Goal: Transaction & Acquisition: Purchase product/service

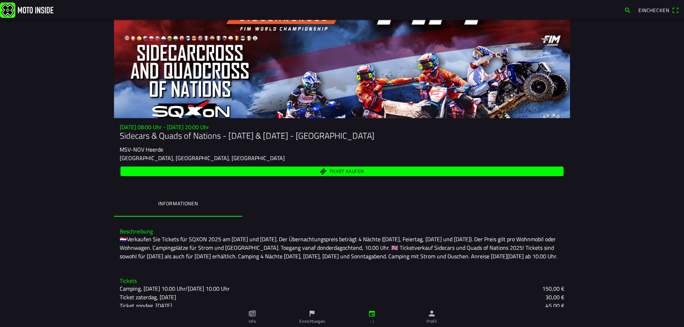
click at [339, 171] on font "Ticket kaufen" at bounding box center [346, 171] width 35 height 7
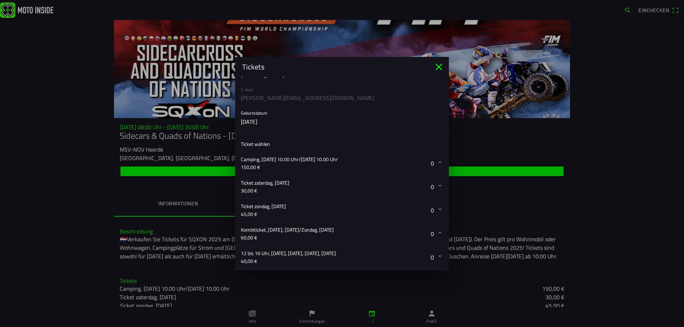
scroll to position [71, 0]
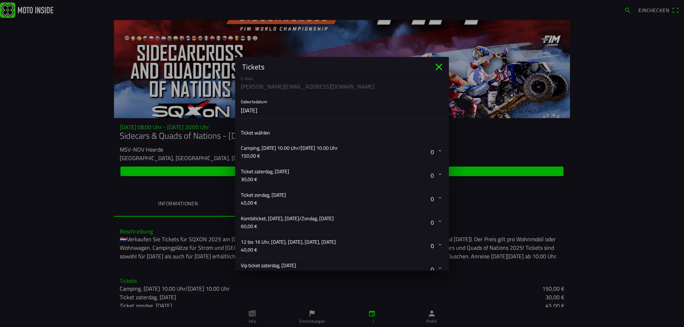
click at [433, 150] on button "button" at bounding box center [345, 152] width 208 height 23
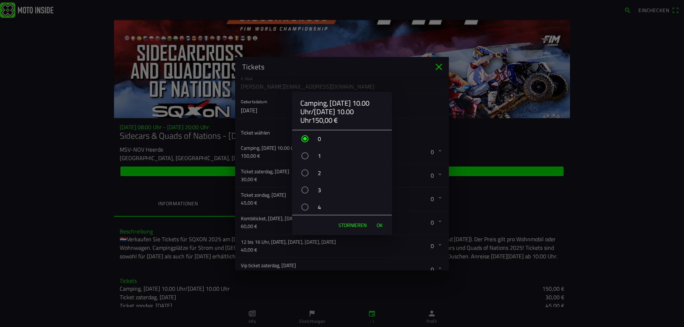
click at [305, 157] on div "button" at bounding box center [304, 155] width 7 height 7
click at [379, 223] on font "OK" at bounding box center [379, 225] width 6 height 7
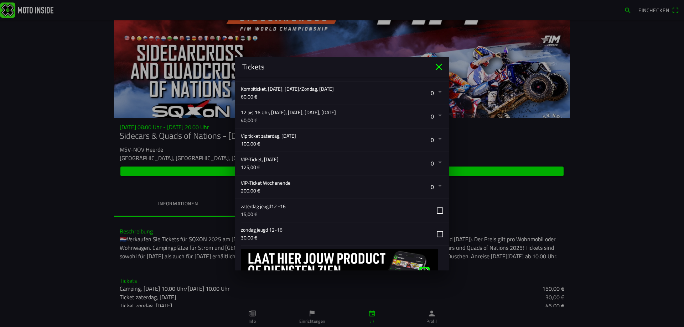
scroll to position [214, 0]
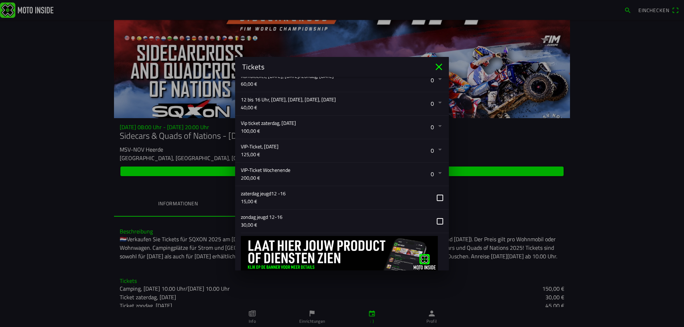
click at [435, 197] on button "button" at bounding box center [345, 197] width 208 height 23
click at [434, 221] on button "button" at bounding box center [345, 221] width 208 height 23
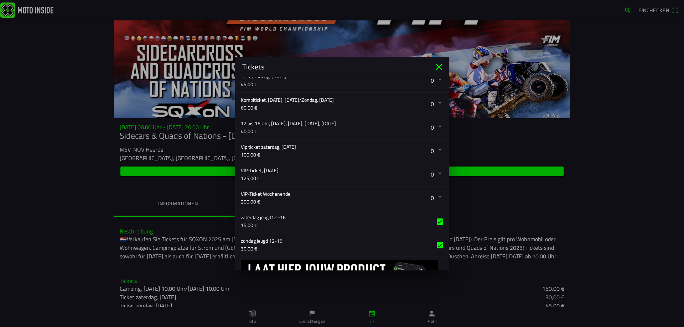
scroll to position [178, 0]
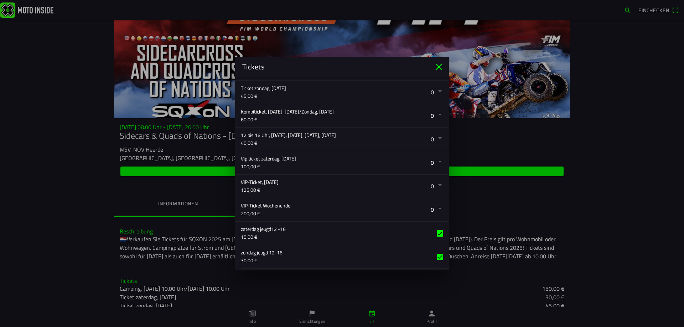
click at [433, 113] on button "button" at bounding box center [345, 115] width 208 height 23
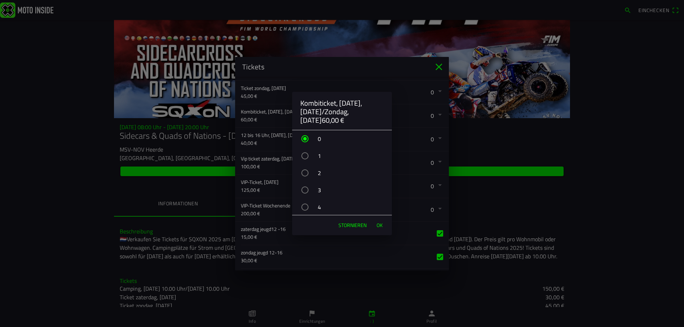
click at [307, 207] on div "button" at bounding box center [304, 207] width 7 height 7
click at [380, 225] on font "OK" at bounding box center [379, 225] width 6 height 7
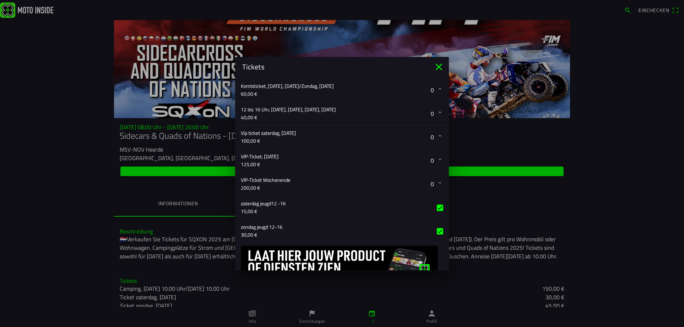
scroll to position [236, 0]
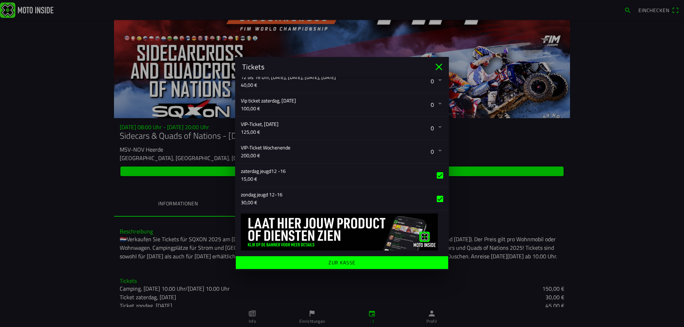
click at [352, 261] on font "Zur Kasse" at bounding box center [341, 262] width 27 height 7
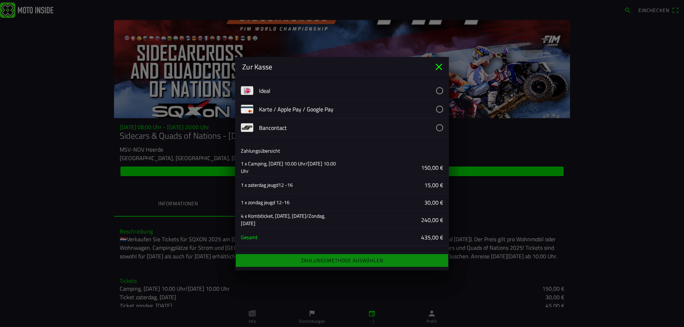
scroll to position [0, 0]
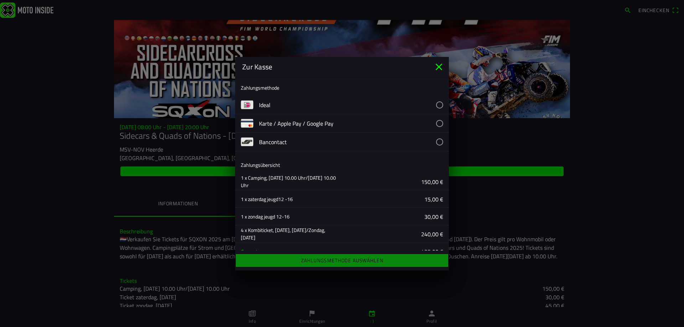
click at [440, 67] on icon "close" at bounding box center [438, 66] width 11 height 11
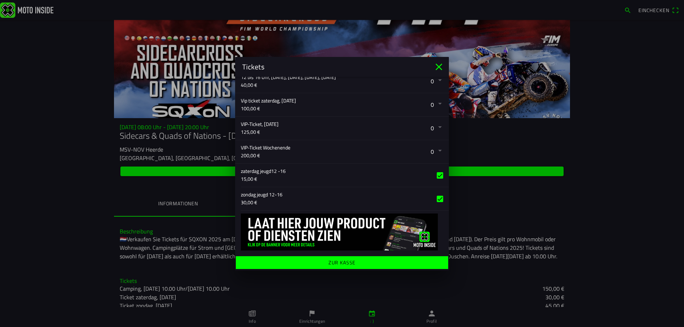
click at [439, 66] on icon "schließen" at bounding box center [438, 66] width 11 height 11
